Goal: Find contact information: Find contact information

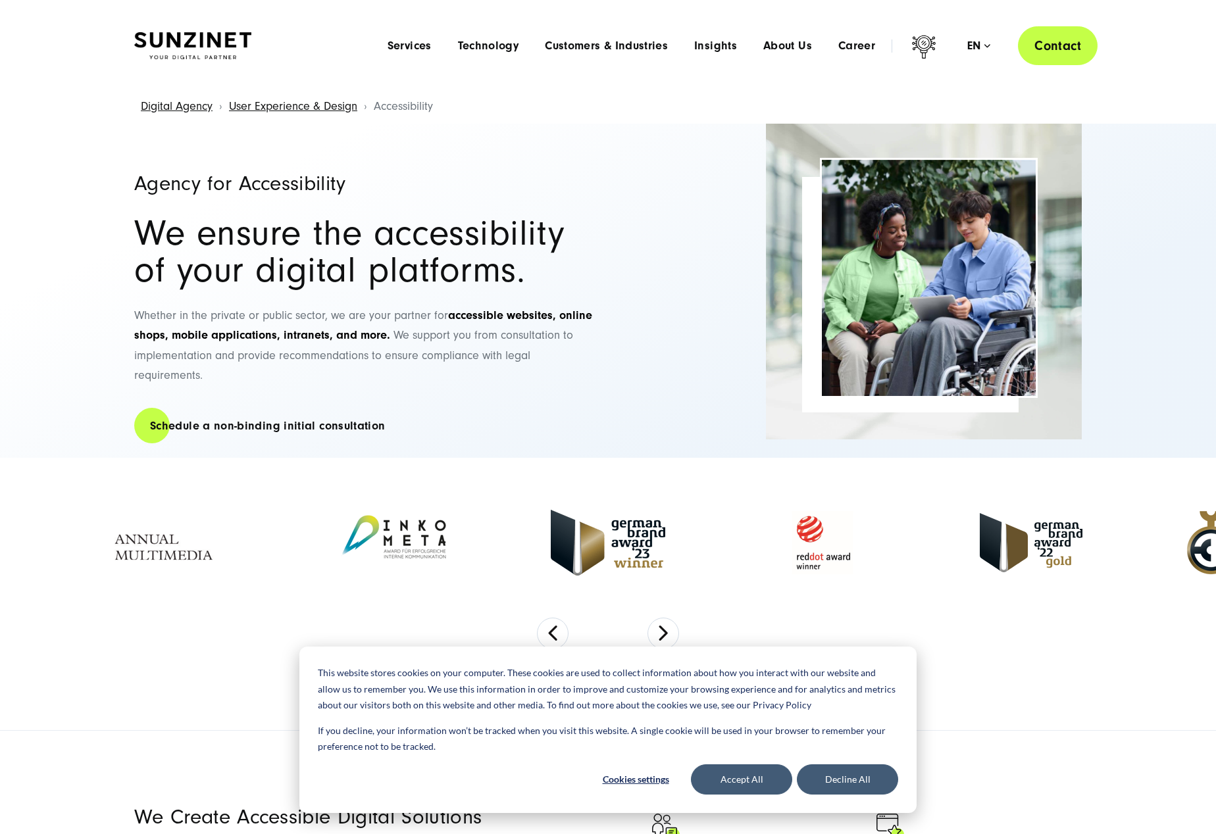
click at [1053, 53] on link "Contact" at bounding box center [1058, 45] width 80 height 39
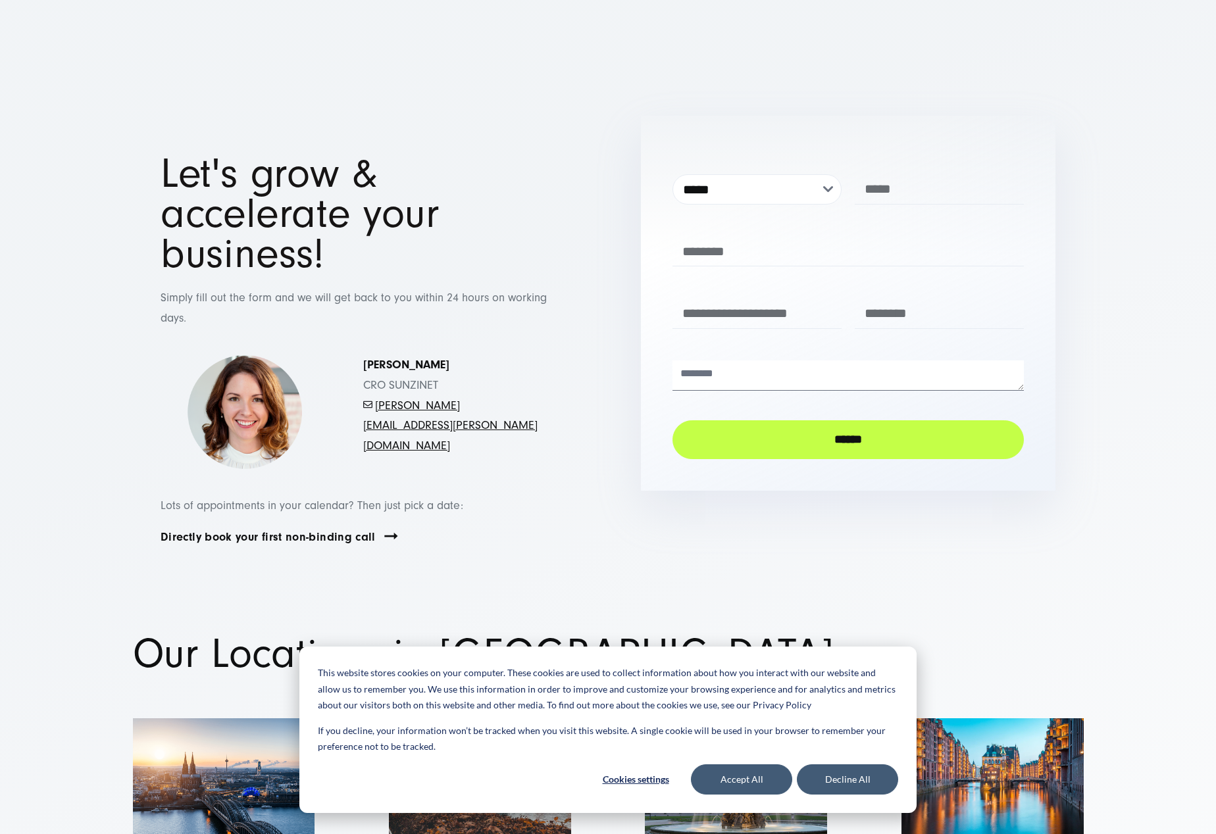
scroll to position [13, 0]
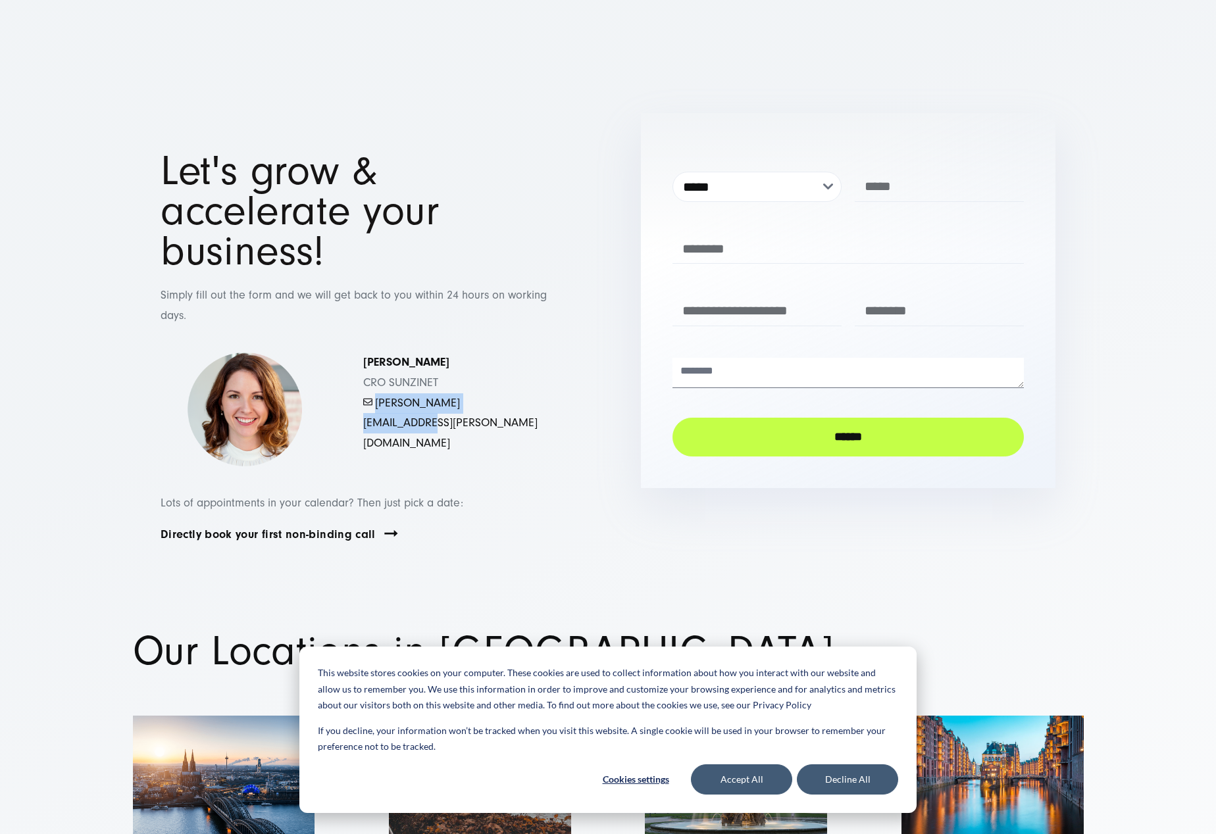
drag, startPoint x: 537, startPoint y: 384, endPoint x: 378, endPoint y: 382, distance: 158.6
click at [378, 382] on p "Simona Mayer CRO SUNZINET - mayer.simona@sunzinet.com" at bounding box center [456, 403] width 186 height 101
copy link "[PERSON_NAME][EMAIL_ADDRESS][PERSON_NAME][DOMAIN_NAME]"
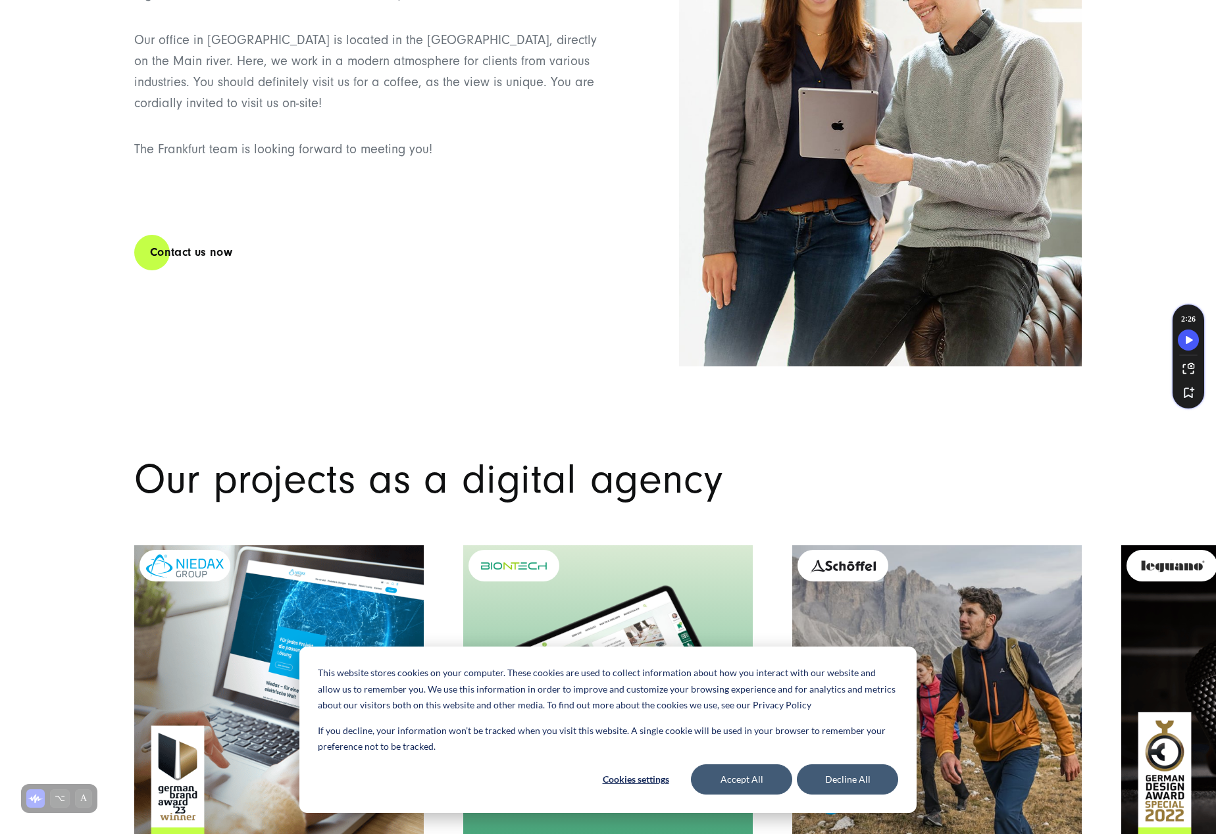
scroll to position [2800, 0]
